Goal: Check status: Check status

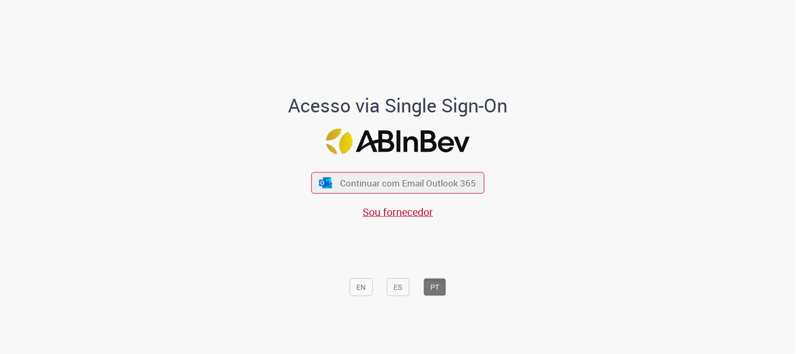
click at [432, 177] on span "Continuar com Email Outlook 365" at bounding box center [408, 183] width 136 height 12
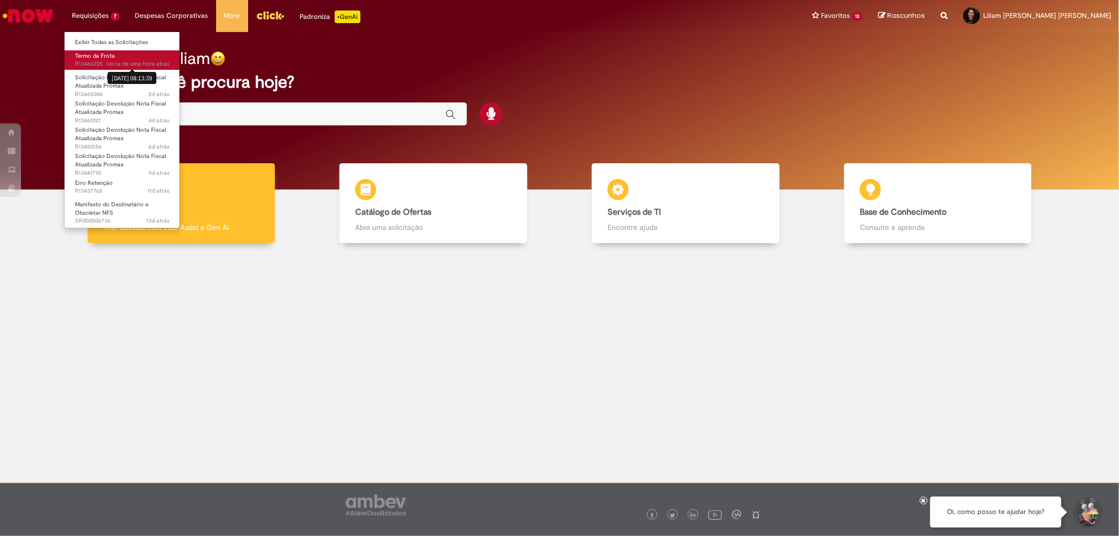
click at [119, 60] on span "cerca de uma hora atrás" at bounding box center [137, 64] width 63 height 8
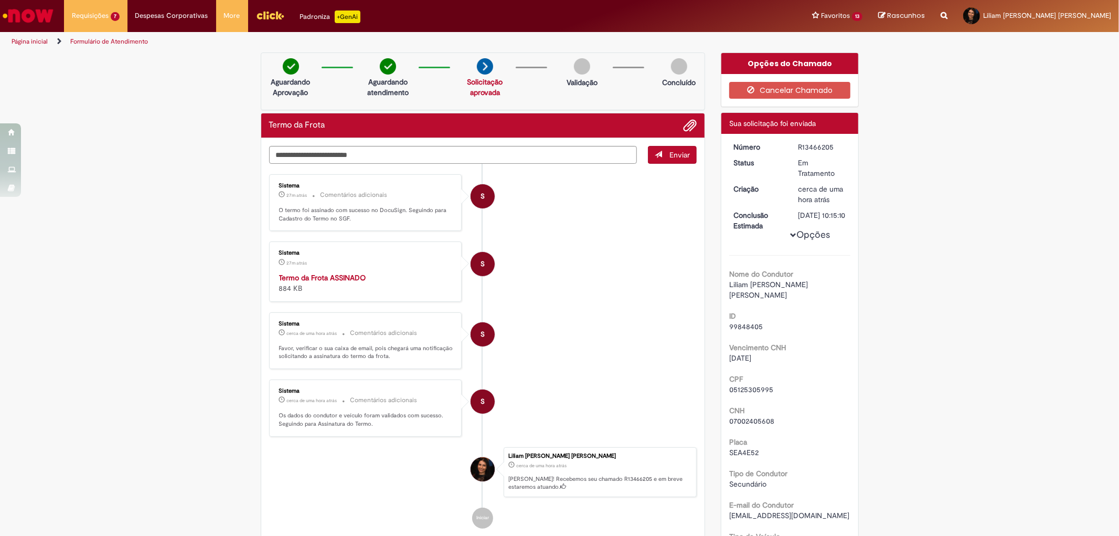
click at [609, 289] on li "S Sistema 27m atrás 27 minutos atrás Termo da Frota ASSINADO 884 KB" at bounding box center [483, 271] width 428 height 60
drag, startPoint x: 333, startPoint y: 207, endPoint x: 410, endPoint y: 208, distance: 77.1
click at [410, 208] on p "O termo foi assinado com sucesso no DocuSign. Seguindo para Cadastro do Termo n…" at bounding box center [366, 214] width 175 height 16
click at [620, 216] on li "S Sistema 27m atrás 27 minutos atrás Comentários adicionais O termo foi assinad…" at bounding box center [483, 202] width 428 height 57
drag, startPoint x: 356, startPoint y: 219, endPoint x: 315, endPoint y: 217, distance: 41.0
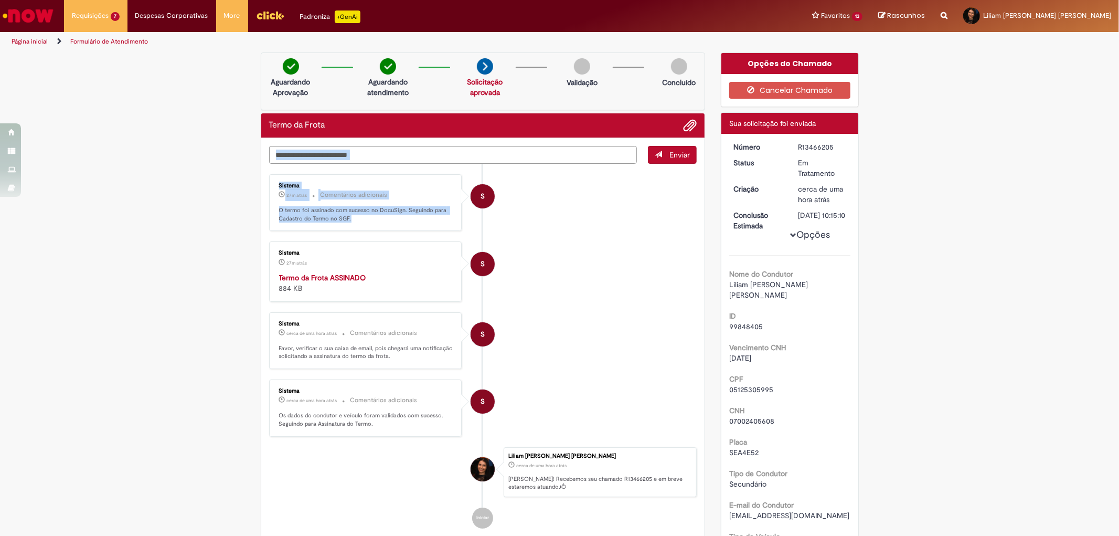
click at [261, 200] on div "Enviar S Sistema 27m atrás 27 minutos atrás Comentários adicionais O termo foi …" at bounding box center [483, 347] width 444 height 419
click at [317, 217] on p "O termo foi assinado com sucesso no DocuSign. Seguindo para Cadastro do Termo n…" at bounding box center [366, 214] width 175 height 16
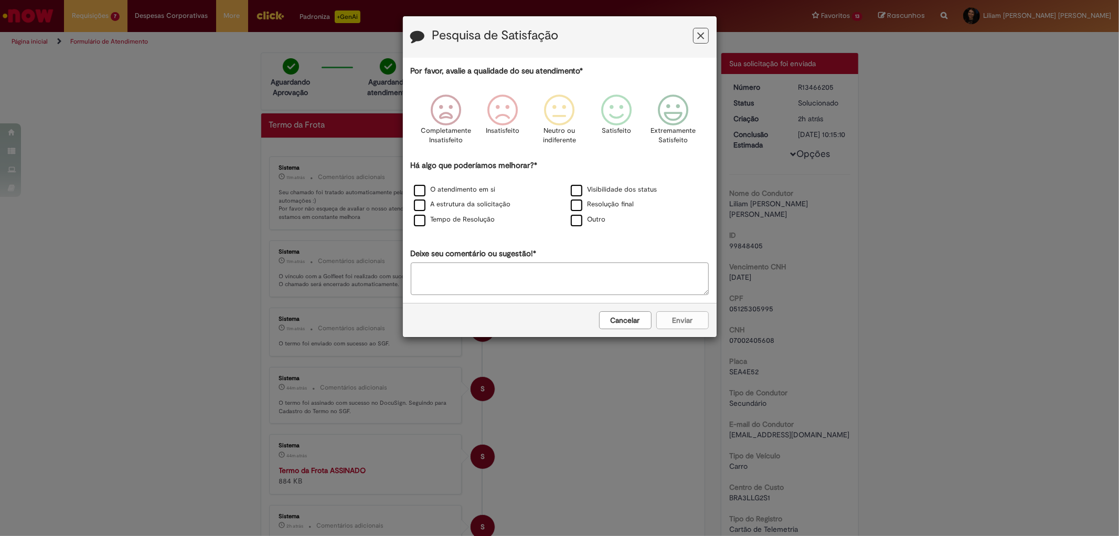
click at [701, 34] on icon "Feedback" at bounding box center [700, 35] width 7 height 11
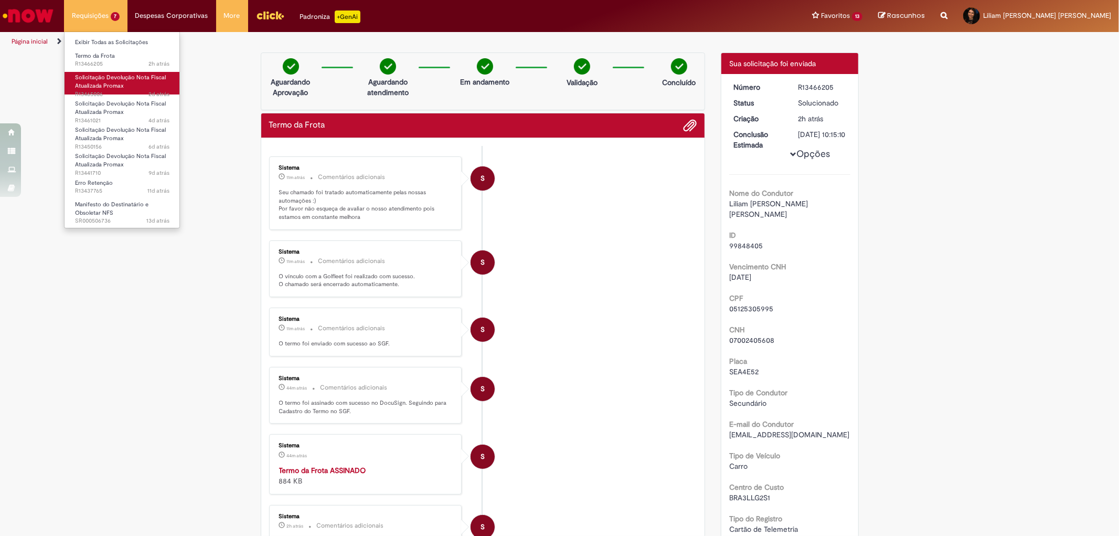
click at [103, 83] on span "Solicitação Devolução Nota Fiscal Atualizada Promax" at bounding box center [120, 81] width 91 height 16
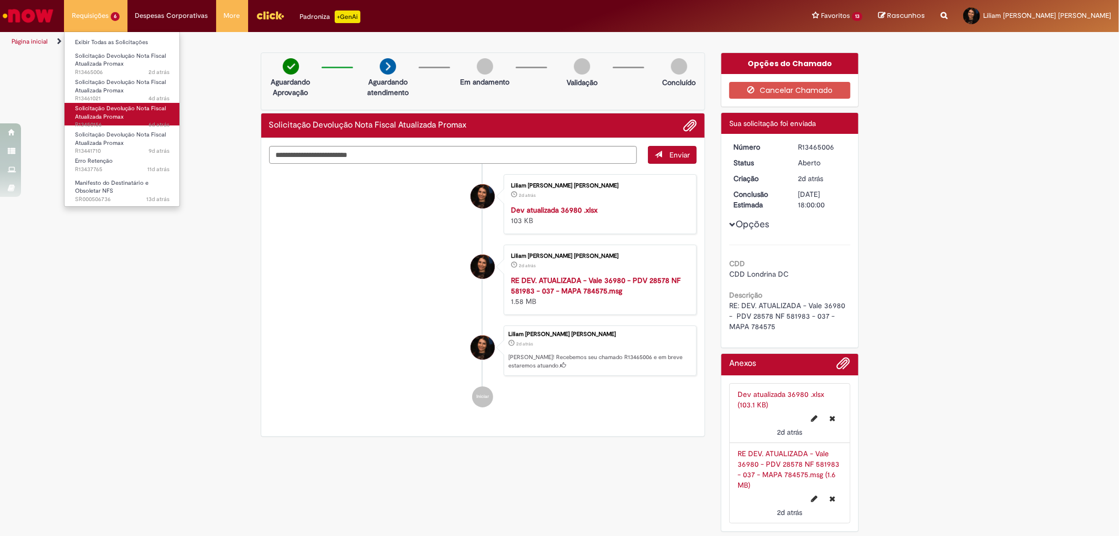
click at [111, 111] on span "Solicitação Devolução Nota Fiscal Atualizada Promax" at bounding box center [120, 112] width 91 height 16
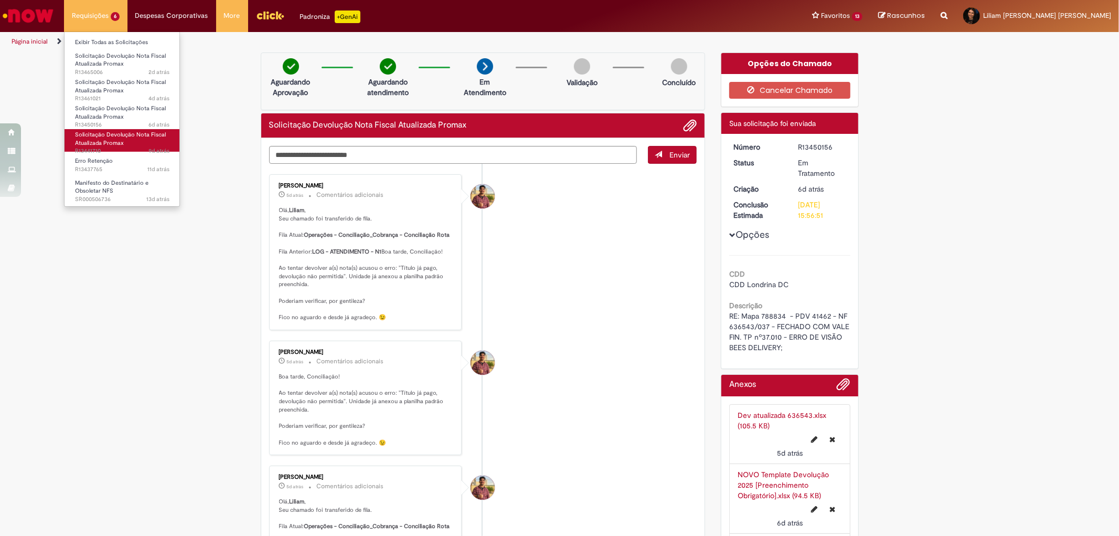
click at [115, 134] on span "Solicitação Devolução Nota Fiscal Atualizada Promax" at bounding box center [120, 139] width 91 height 16
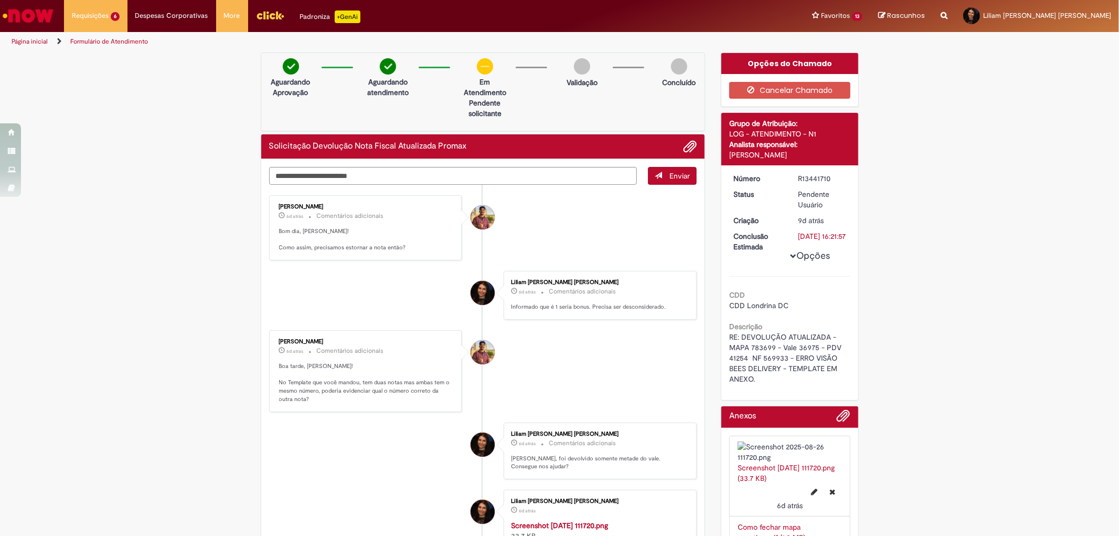
click at [411, 281] on li "Liliam Karla Kupfer Jose 6d atrás 6 dias atrás Comentários adicionais Informado…" at bounding box center [483, 295] width 428 height 49
drag, startPoint x: 231, startPoint y: 349, endPoint x: 502, endPoint y: 147, distance: 337.7
click at [814, 179] on div "R13441710" at bounding box center [822, 178] width 49 height 10
click at [813, 179] on div "R13441710" at bounding box center [822, 178] width 49 height 10
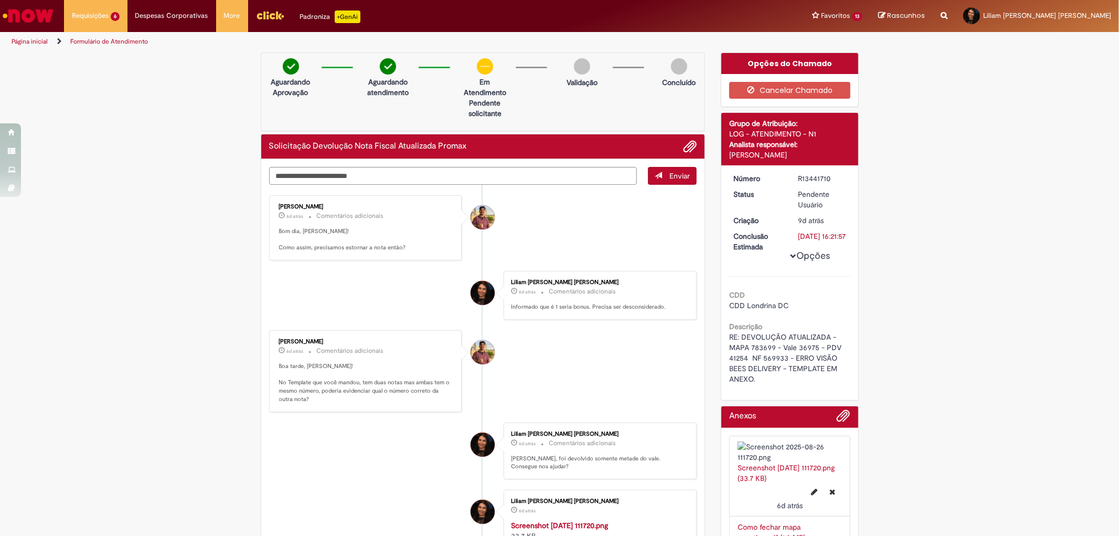
copy div "R13441710"
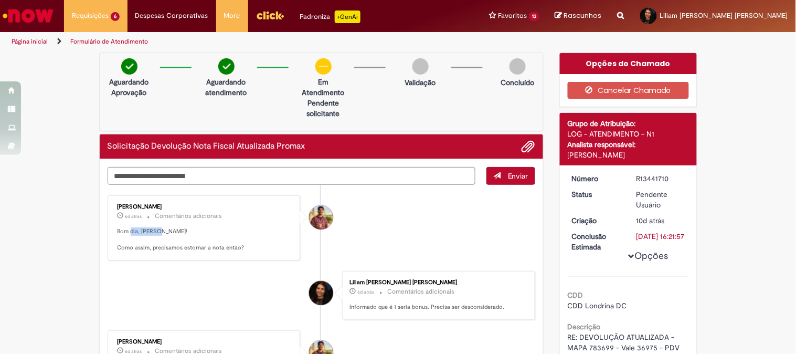
drag, startPoint x: 126, startPoint y: 232, endPoint x: 151, endPoint y: 233, distance: 24.7
click at [151, 233] on p "Bom dia, Liliam! Como assim, precisamos estornar a nota então?" at bounding box center [205, 239] width 175 height 25
click at [153, 249] on p "Bom dia, Liliam! Como assim, precisamos estornar a nota então?" at bounding box center [205, 239] width 175 height 25
click at [396, 244] on li "Vitor Jeremias Da Silva 6d atrás 6 dias atrás Comentários adicionais Bom dia, L…" at bounding box center [322, 227] width 428 height 65
click at [51, 18] on img "Ir para a Homepage" at bounding box center [28, 15] width 54 height 21
